Goal: Transaction & Acquisition: Obtain resource

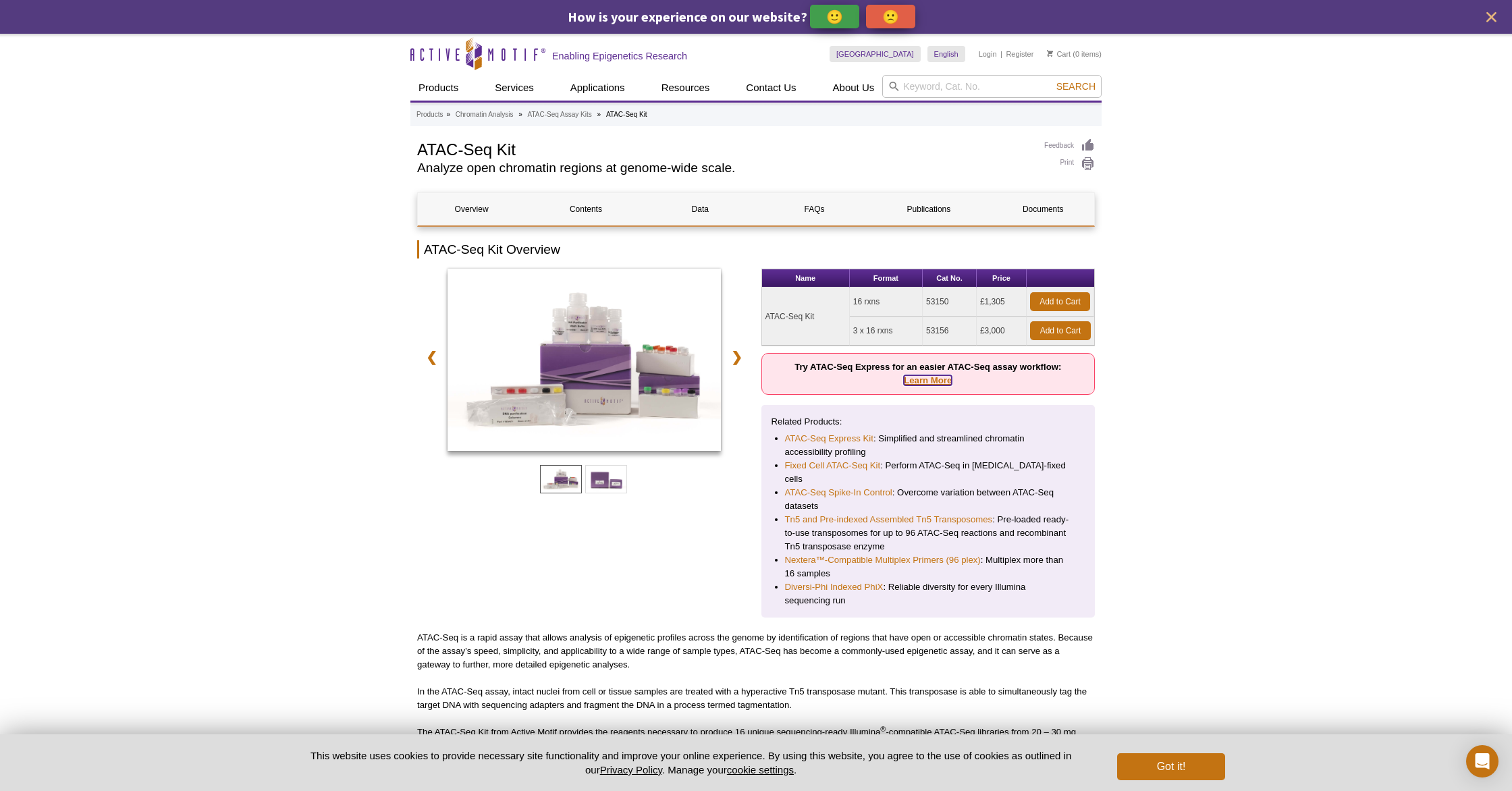
click at [929, 381] on link "Learn More" at bounding box center [928, 380] width 48 height 10
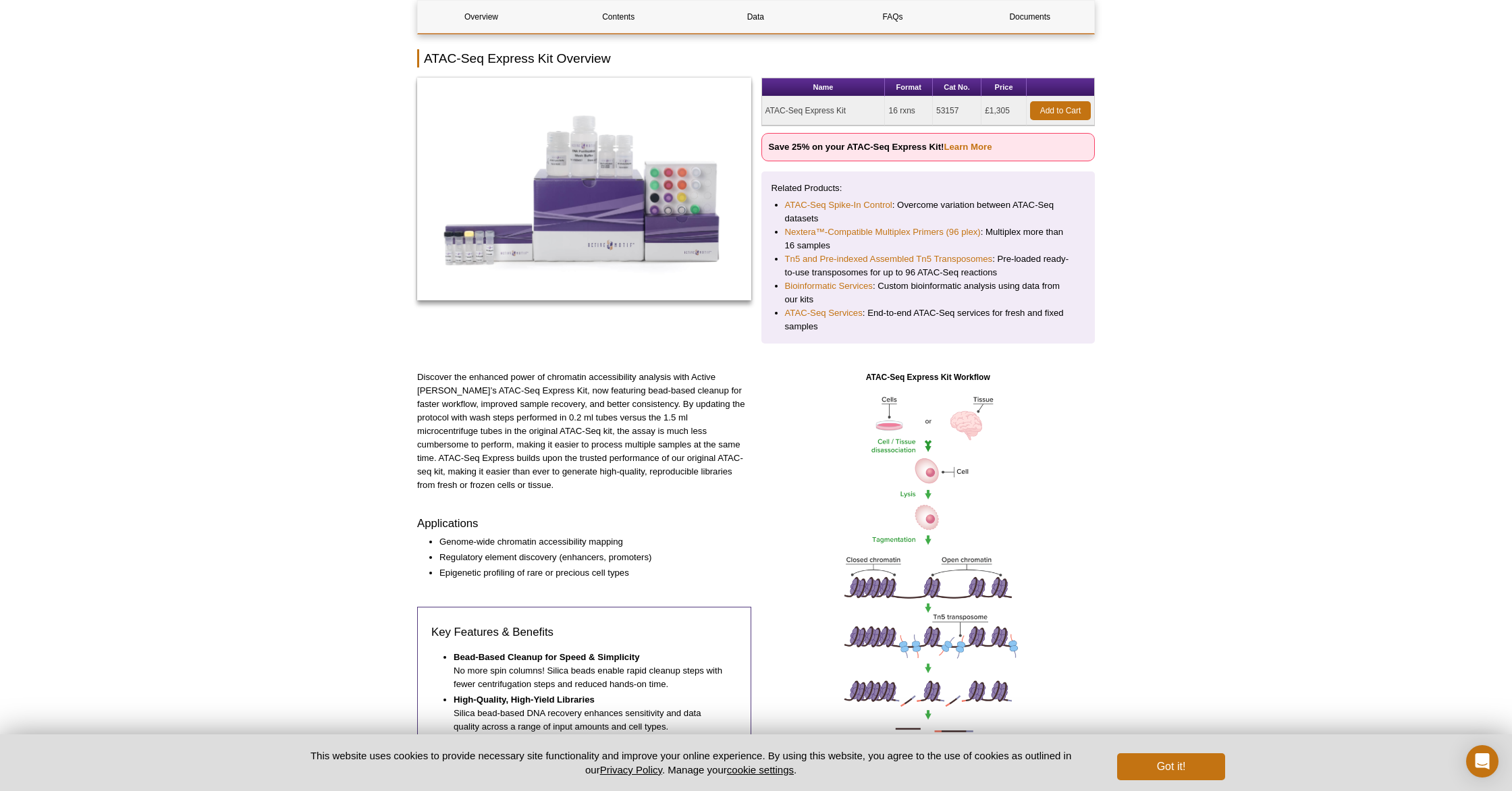
scroll to position [85, 0]
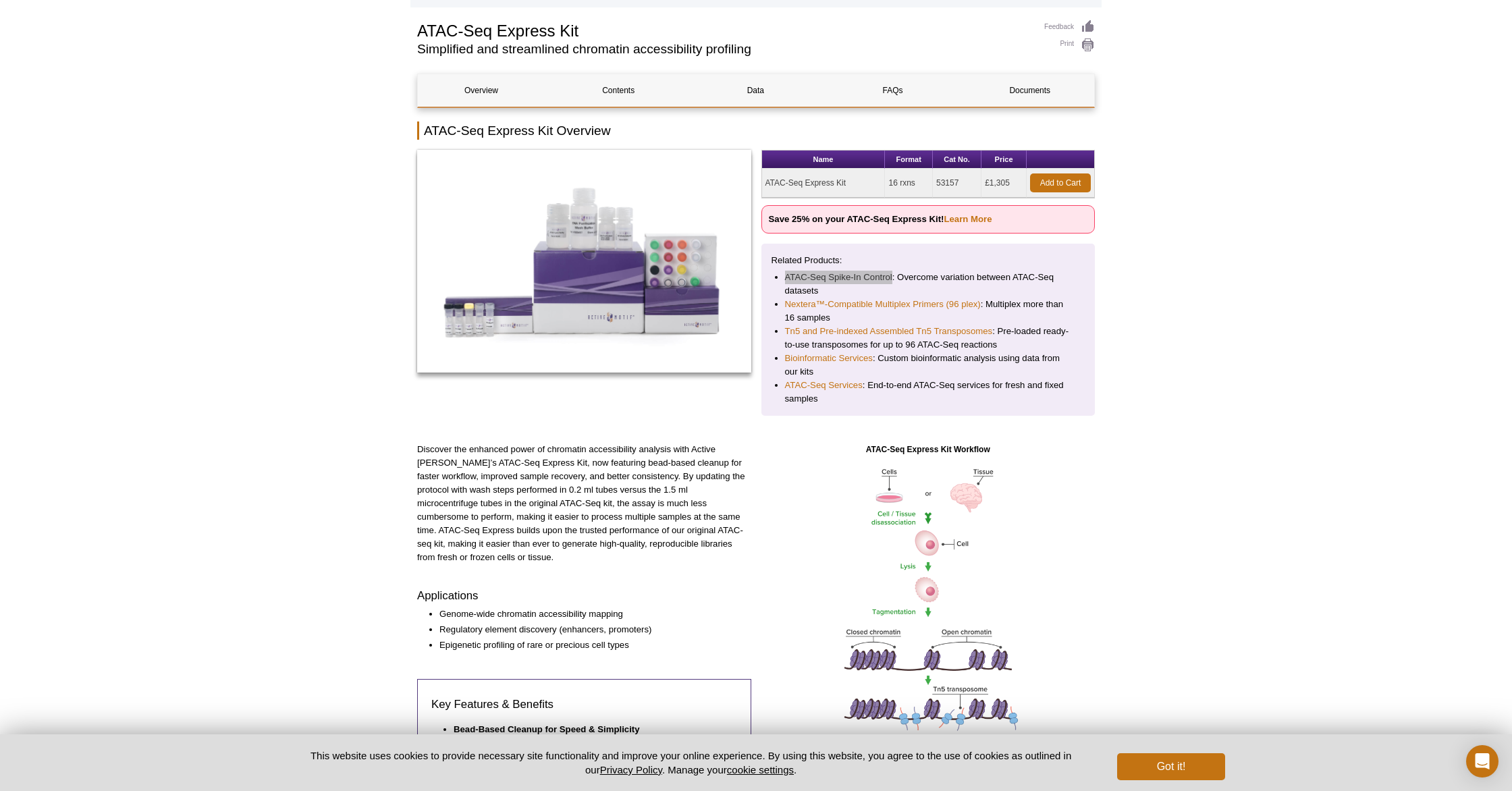
drag, startPoint x: 844, startPoint y: 280, endPoint x: 1074, endPoint y: 1, distance: 361.6
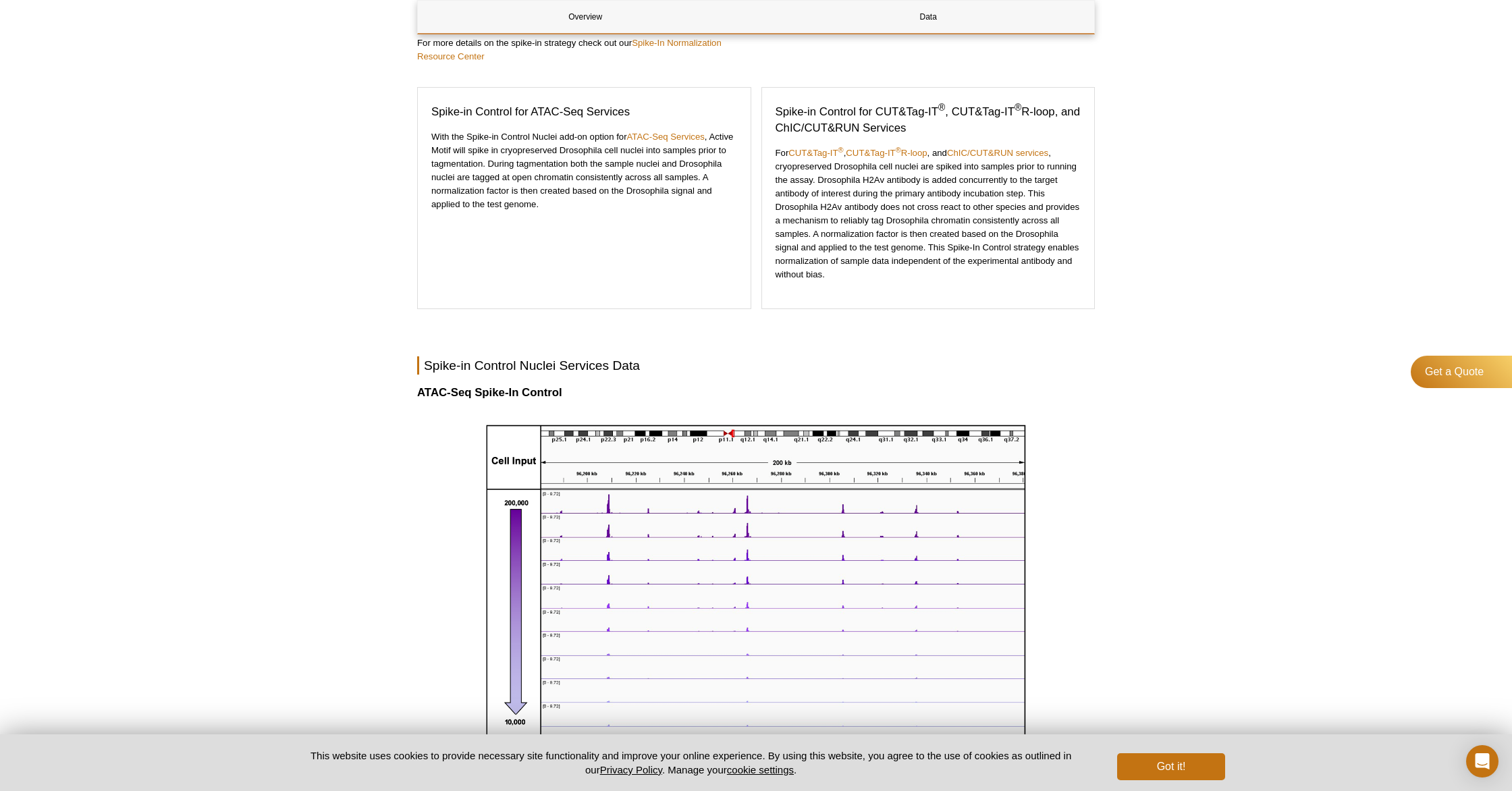
scroll to position [406, 0]
click at [1203, 765] on button "Got it!" at bounding box center [1171, 766] width 108 height 27
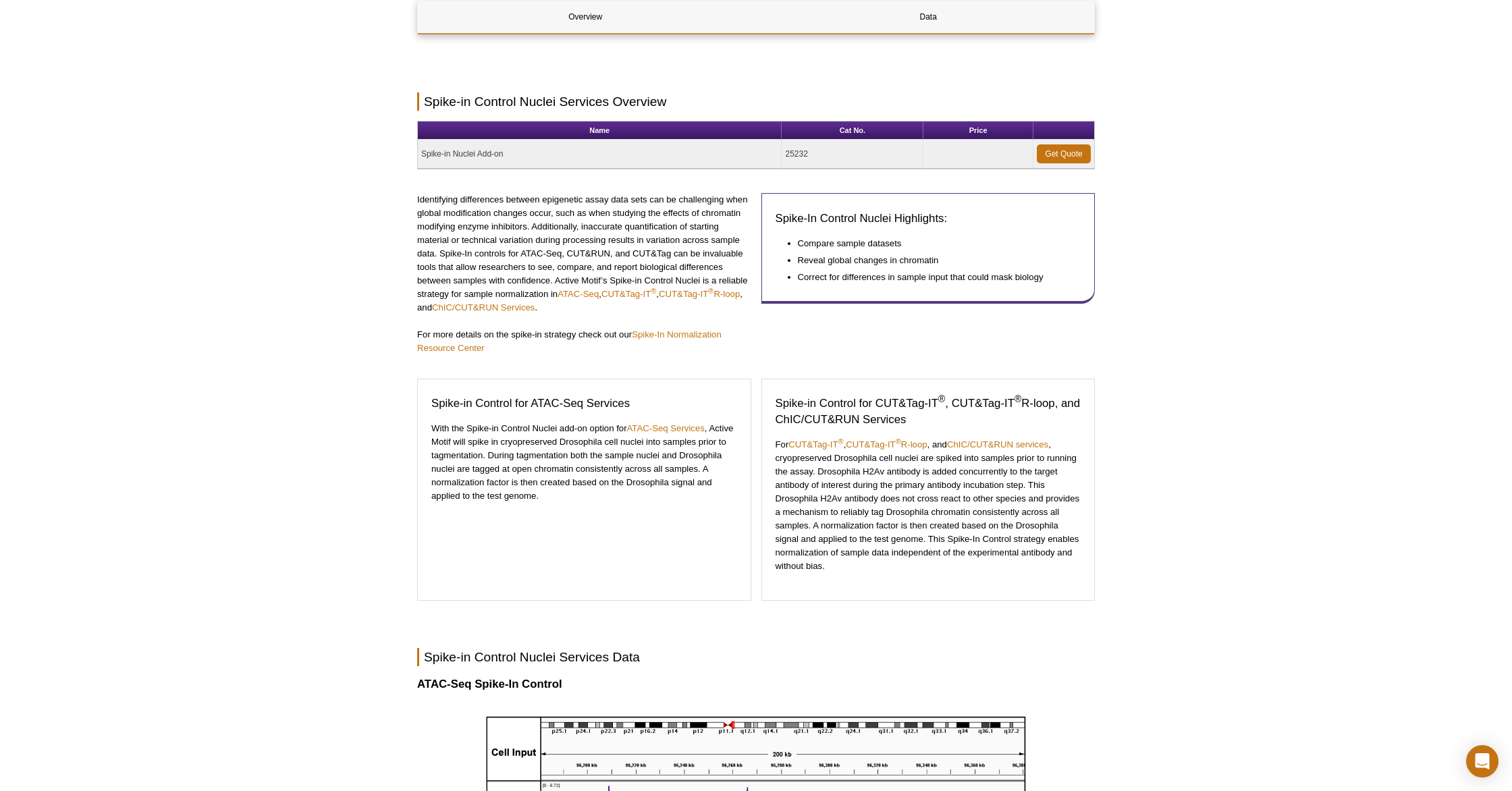
scroll to position [0, 0]
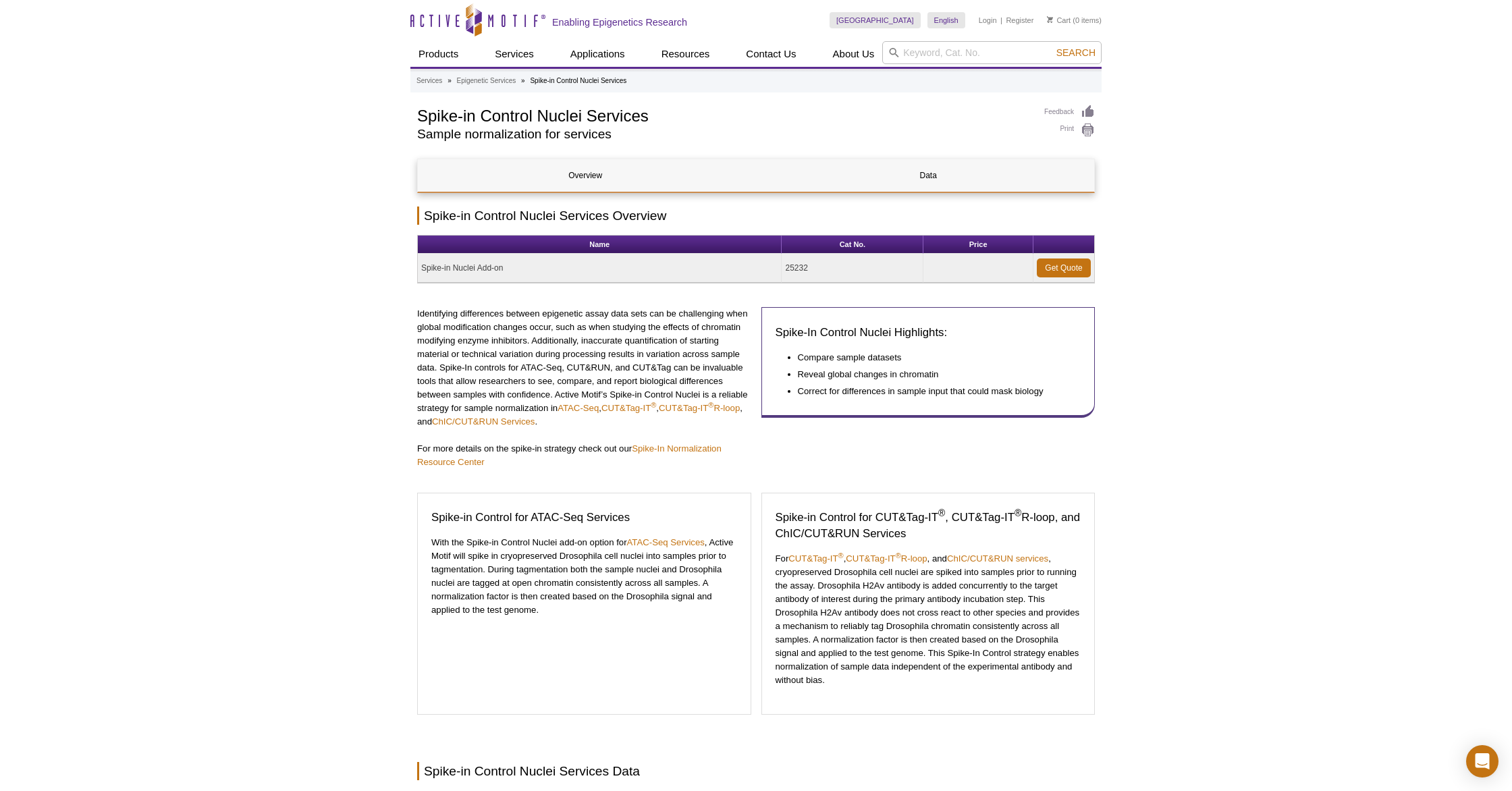
drag, startPoint x: 451, startPoint y: 268, endPoint x: 458, endPoint y: 270, distance: 7.3
click at [452, 268] on td "Spike-in Nuclei Add-on" at bounding box center [599, 268] width 364 height 29
click at [1072, 268] on link "Get Quote" at bounding box center [1064, 267] width 54 height 19
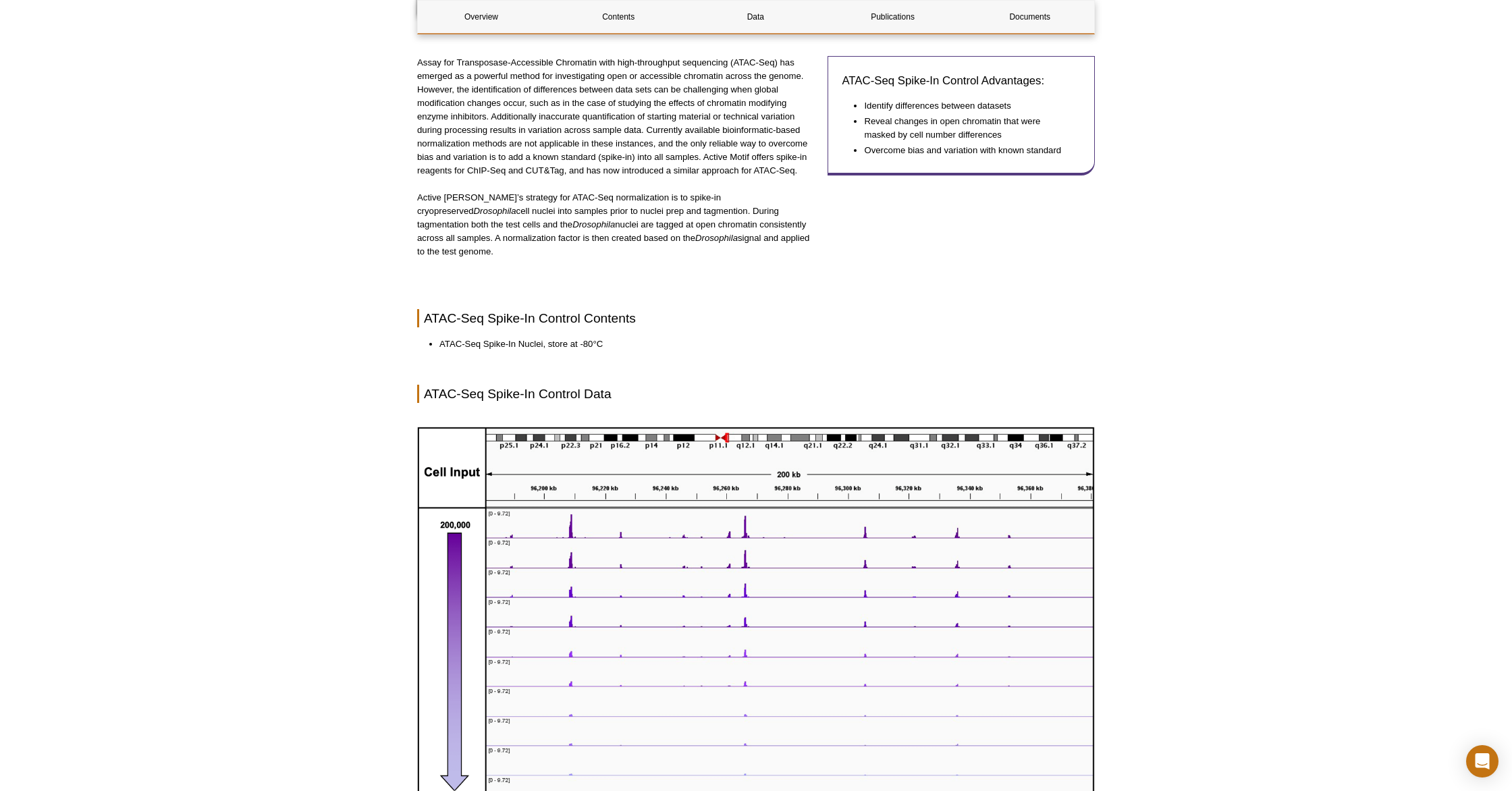
scroll to position [447, 0]
